Goal: Information Seeking & Learning: Learn about a topic

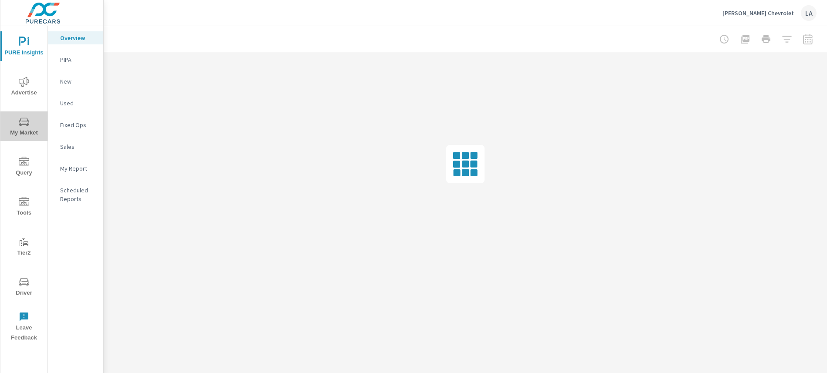
click at [12, 121] on span "My Market" at bounding box center [24, 127] width 42 height 21
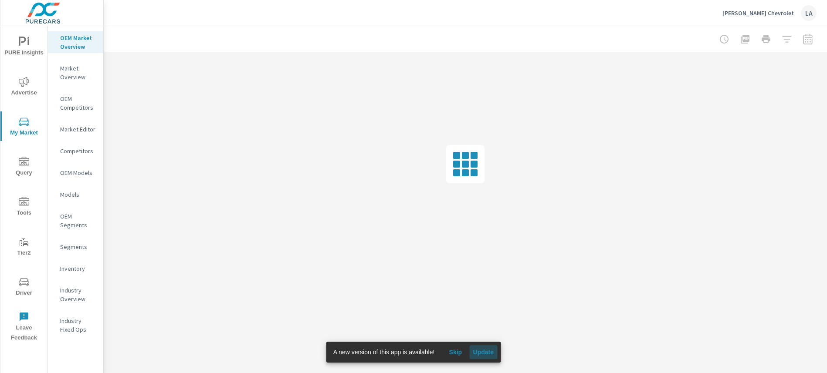
click at [486, 359] on button "Update" at bounding box center [483, 353] width 28 height 14
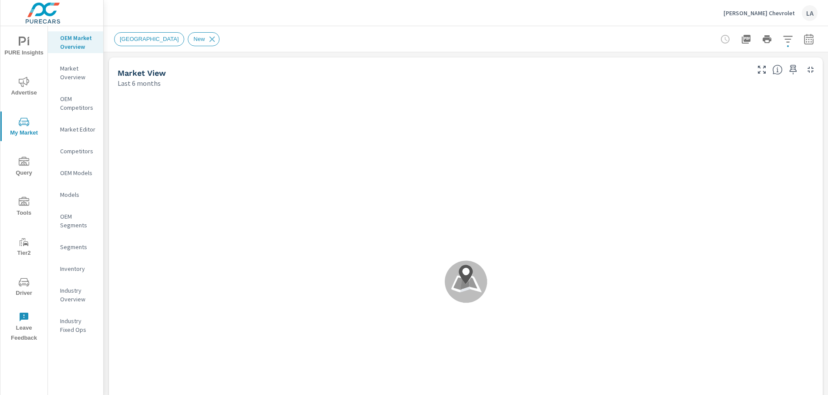
click at [231, 17] on div "Golling Chevrolet LA" at bounding box center [466, 13] width 704 height 26
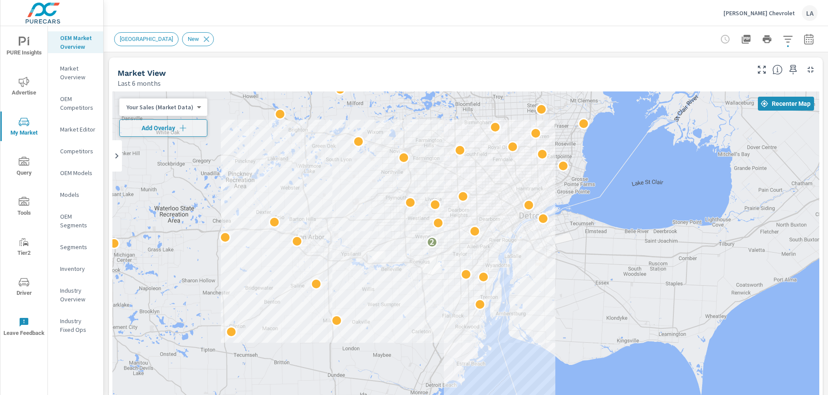
drag, startPoint x: 659, startPoint y: 240, endPoint x: 633, endPoint y: 213, distance: 37.9
click at [633, 213] on div "2" at bounding box center [465, 269] width 707 height 354
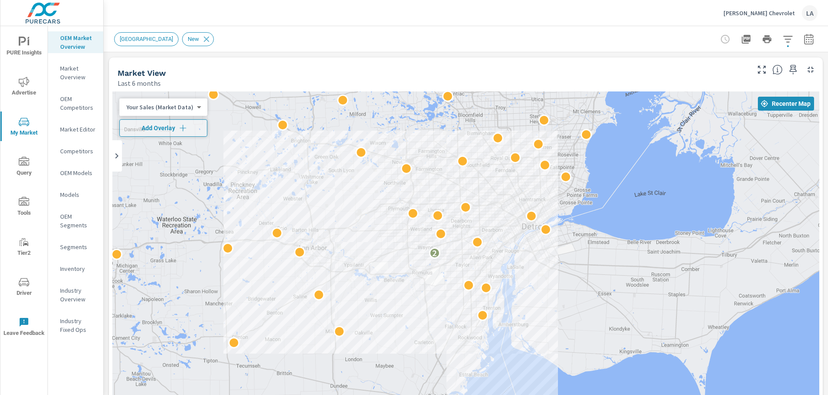
drag, startPoint x: 590, startPoint y: 186, endPoint x: 592, endPoint y: 195, distance: 9.7
click at [592, 195] on div "2" at bounding box center [465, 269] width 707 height 354
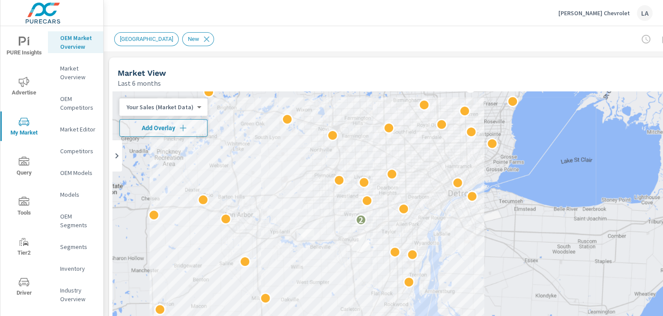
drag, startPoint x: 527, startPoint y: 162, endPoint x: 491, endPoint y: 129, distance: 49.0
click at [491, 129] on div "2" at bounding box center [425, 269] width 627 height 354
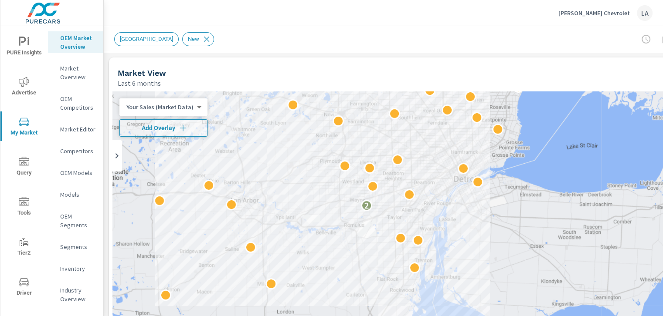
drag, startPoint x: 499, startPoint y: 217, endPoint x: 504, endPoint y: 203, distance: 15.5
click at [504, 203] on div "2" at bounding box center [425, 269] width 627 height 354
drag, startPoint x: 437, startPoint y: 87, endPoint x: 430, endPoint y: 62, distance: 25.9
click at [430, 62] on div "Market View Last 6 months" at bounding box center [390, 73] width 563 height 31
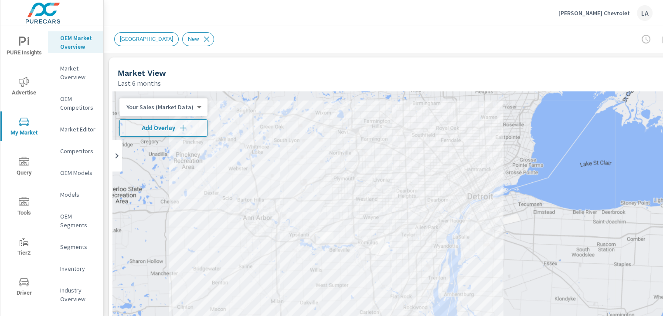
drag, startPoint x: 521, startPoint y: 195, endPoint x: 543, endPoint y: 238, distance: 48.1
click at [543, 238] on div "2 2" at bounding box center [425, 269] width 627 height 354
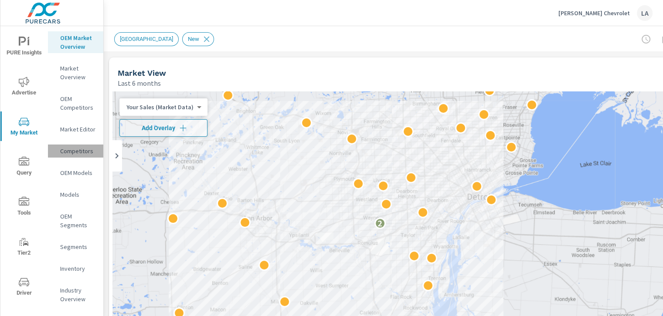
click at [64, 153] on p "Competitors" at bounding box center [78, 151] width 36 height 9
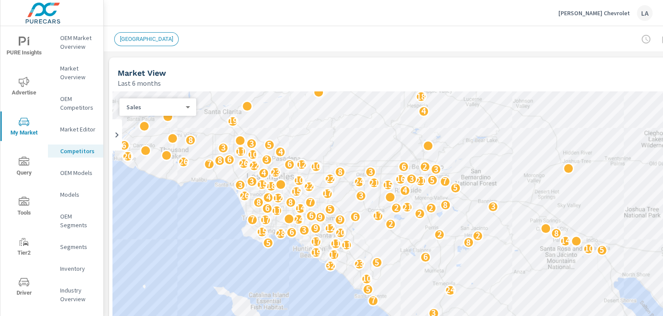
drag, startPoint x: 570, startPoint y: 169, endPoint x: 474, endPoint y: 85, distance: 128.1
click at [474, 85] on div "Market View Last 6 months ← Move left → Move right ↑ Move up ↓ Move down + Zoom…" at bounding box center [426, 267] width 634 height 418
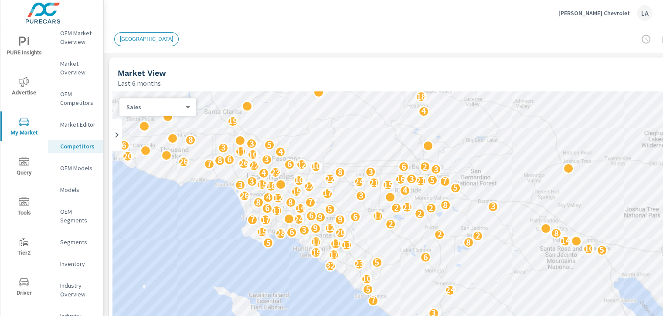
scroll to position [6, 0]
click at [76, 40] on p "OEM Market Overview" at bounding box center [78, 35] width 36 height 17
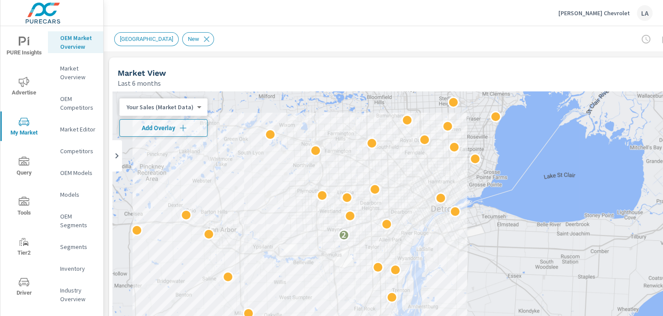
drag, startPoint x: 551, startPoint y: 201, endPoint x: 465, endPoint y: 161, distance: 94.7
click at [465, 161] on div "2" at bounding box center [425, 269] width 627 height 354
click at [27, 48] on span "PURE Insights" at bounding box center [24, 47] width 42 height 21
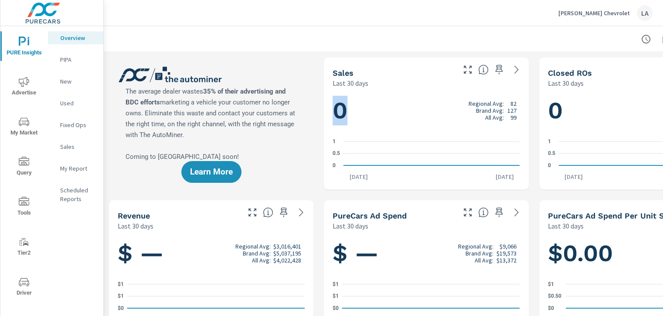
click at [333, 112] on h1 "0 Regional Avg: 82 Brand Avg: 127 All Avg: 99" at bounding box center [425, 111] width 187 height 30
click at [539, 112] on div "0 Regional Avg: 524 Brand Avg: 599 All Avg: 632 0 0.5 [DATE] [DATE] 16th" at bounding box center [641, 139] width 204 height 102
click at [368, 84] on div "Last 30 days" at bounding box center [392, 83] width 121 height 10
click at [21, 134] on span "My Market" at bounding box center [24, 127] width 42 height 21
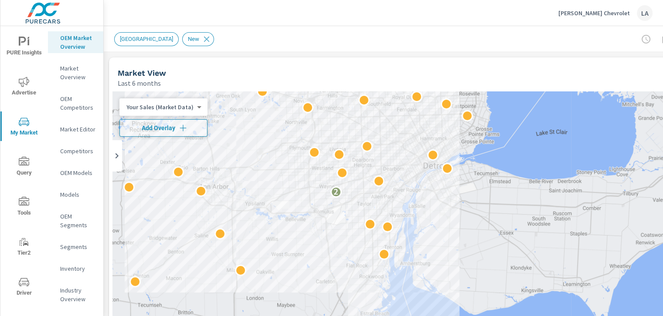
drag, startPoint x: 545, startPoint y: 163, endPoint x: 474, endPoint y: 102, distance: 94.2
click at [474, 102] on div "2 2" at bounding box center [425, 269] width 627 height 354
click at [69, 63] on div "Market Overview" at bounding box center [75, 73] width 55 height 22
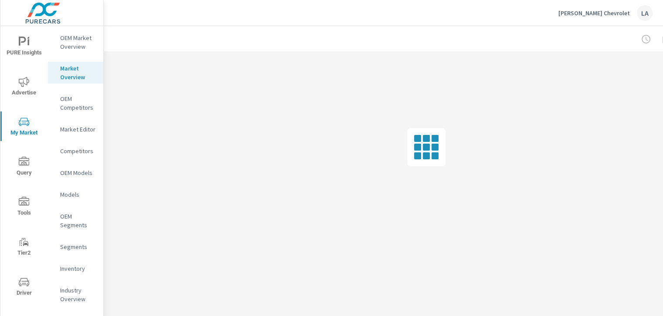
scroll to position [6, 0]
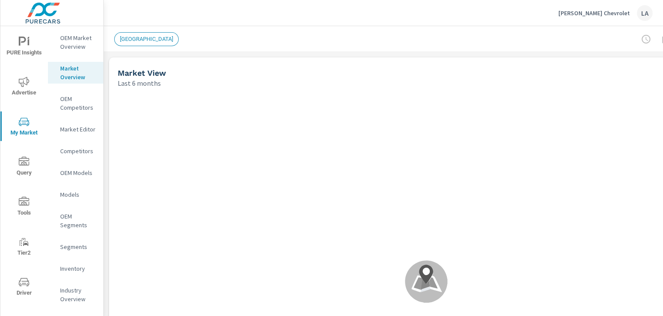
click at [75, 135] on div "Market Editor" at bounding box center [75, 129] width 55 height 13
